Goal: Transaction & Acquisition: Purchase product/service

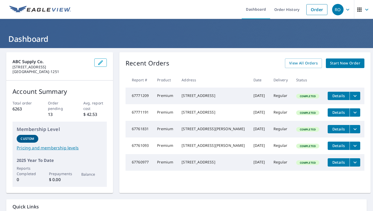
click at [331, 62] on span "Start New Order" at bounding box center [345, 63] width 30 height 7
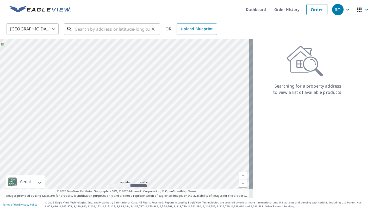
click at [140, 30] on input "text" at bounding box center [112, 29] width 74 height 15
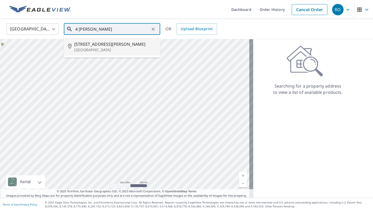
click at [103, 46] on span "[STREET_ADDRESS][PERSON_NAME]" at bounding box center [115, 44] width 82 height 6
type input "[STREET_ADDRESS][PERSON_NAME]"
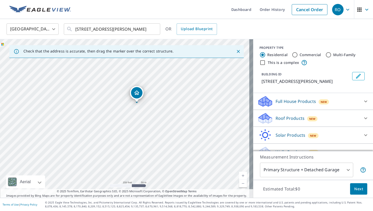
click at [359, 125] on div at bounding box center [365, 118] width 12 height 12
click at [258, 135] on input "Premium $20.5 - $66" at bounding box center [261, 132] width 8 height 6
checkbox input "true"
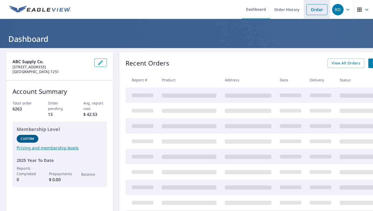
click at [306, 6] on link "Order" at bounding box center [316, 9] width 21 height 11
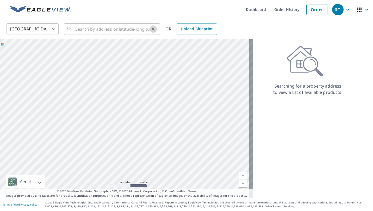
click at [150, 29] on button "Clear" at bounding box center [152, 29] width 7 height 7
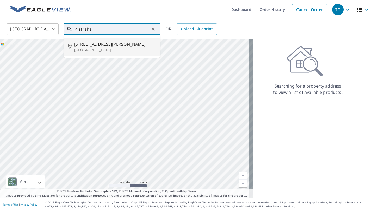
click at [97, 44] on span "[STREET_ADDRESS][PERSON_NAME]" at bounding box center [115, 44] width 82 height 6
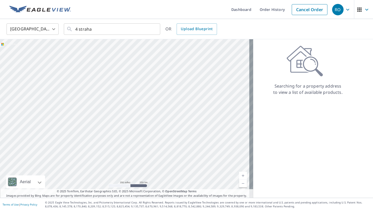
type input "[STREET_ADDRESS][PERSON_NAME]"
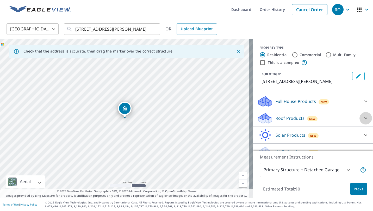
click at [362, 122] on icon at bounding box center [365, 118] width 6 height 6
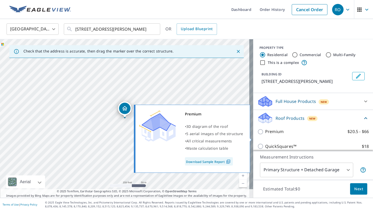
click at [257, 135] on input "Premium $20.5 - $66" at bounding box center [261, 132] width 8 height 6
checkbox input "true"
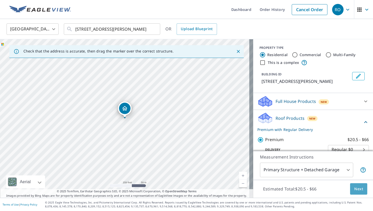
click at [350, 192] on button "Next" at bounding box center [358, 189] width 17 height 12
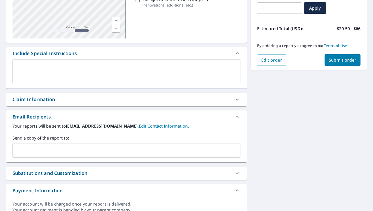
scroll to position [120, 0]
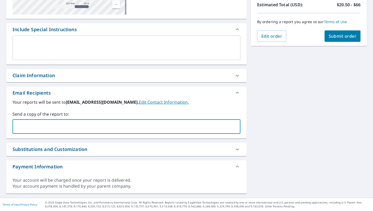
click at [28, 126] on input "text" at bounding box center [122, 127] width 215 height 10
type input "[PERSON_NAME][EMAIL_ADDRESS][PERSON_NAME][DOMAIN_NAME]"
click at [334, 39] on button "Submit order" at bounding box center [342, 35] width 36 height 11
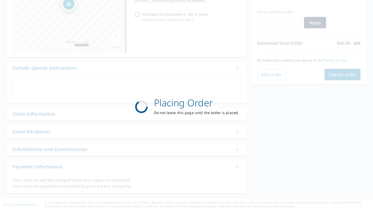
scroll to position [81, 0]
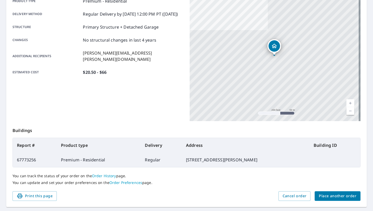
click at [341, 194] on span "Place another order" at bounding box center [337, 196] width 37 height 7
